Goal: Navigation & Orientation: Find specific page/section

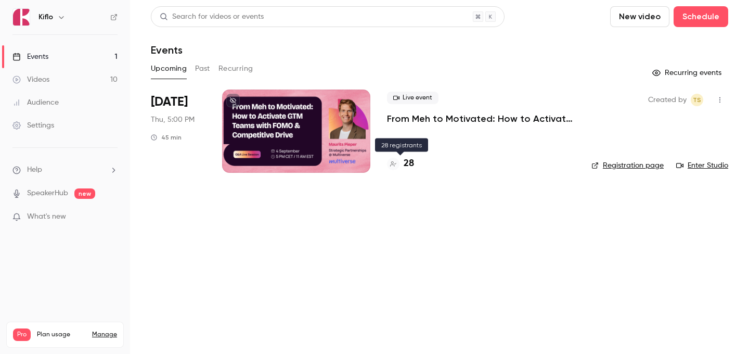
click at [411, 165] on h4 "28" at bounding box center [409, 164] width 10 height 14
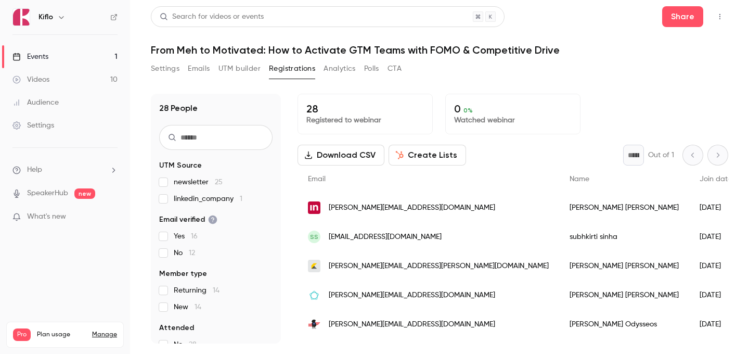
click at [26, 70] on link "Videos 10" at bounding box center [65, 79] width 130 height 23
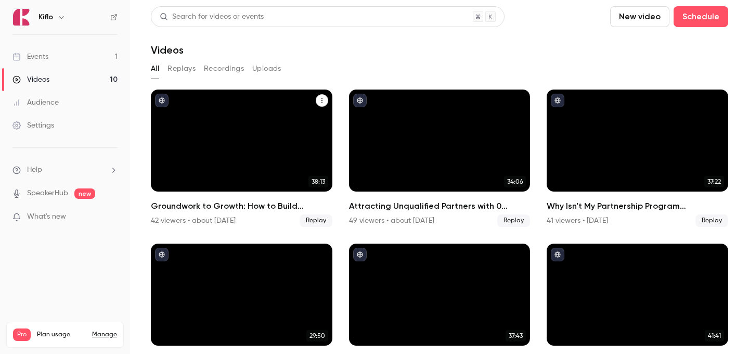
scroll to position [348, 0]
